Goal: Book appointment/travel/reservation

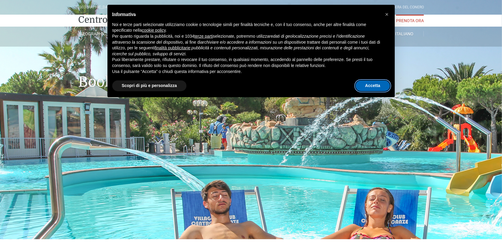
click at [375, 85] on button "Accetta" at bounding box center [373, 86] width 34 height 11
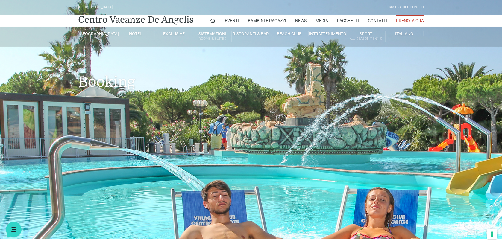
click at [408, 19] on link "Prenota Ora" at bounding box center [410, 21] width 28 height 12
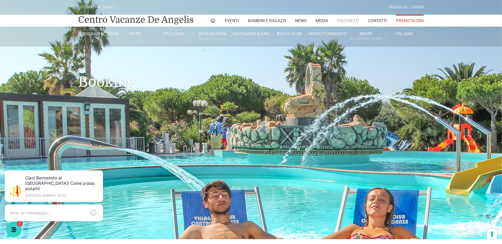
click at [346, 21] on link "Pacchetti" at bounding box center [348, 21] width 22 height 12
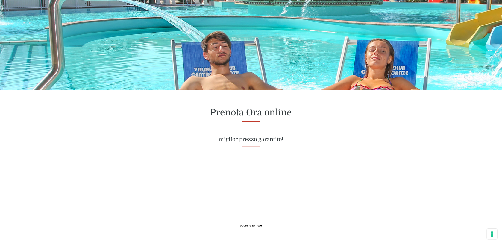
scroll to position [190, 0]
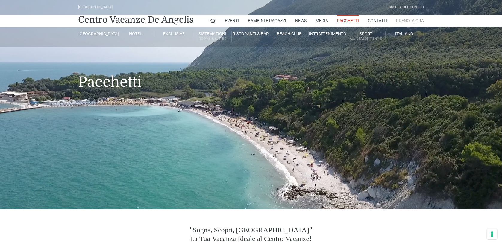
click at [405, 22] on link "Prenota Ora" at bounding box center [410, 21] width 28 height 12
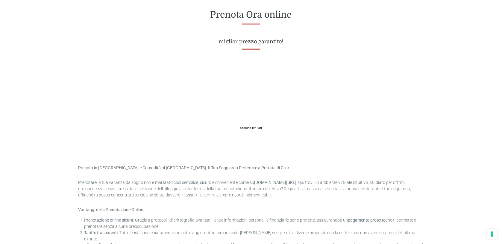
scroll to position [254, 0]
